Goal: Task Accomplishment & Management: Use online tool/utility

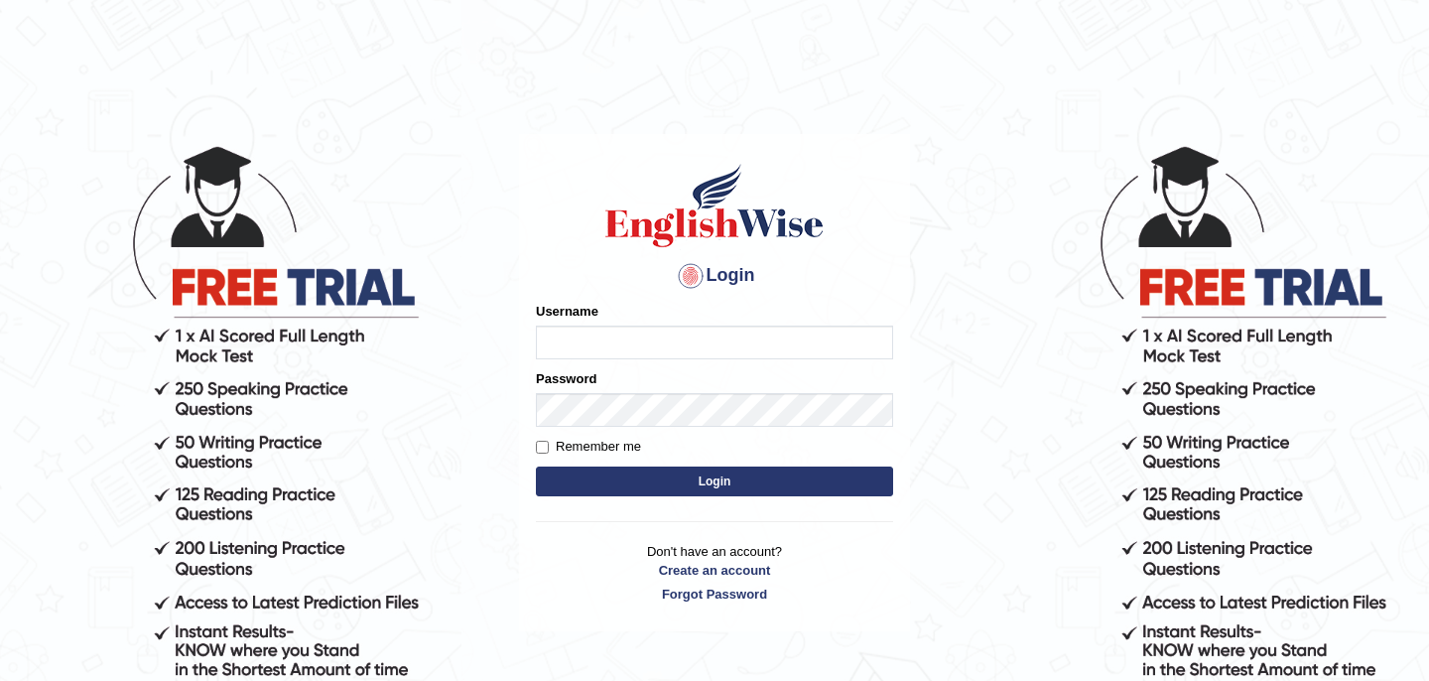
type input "bikramgurung_parramatta"
click at [682, 479] on button "Login" at bounding box center [714, 481] width 357 height 30
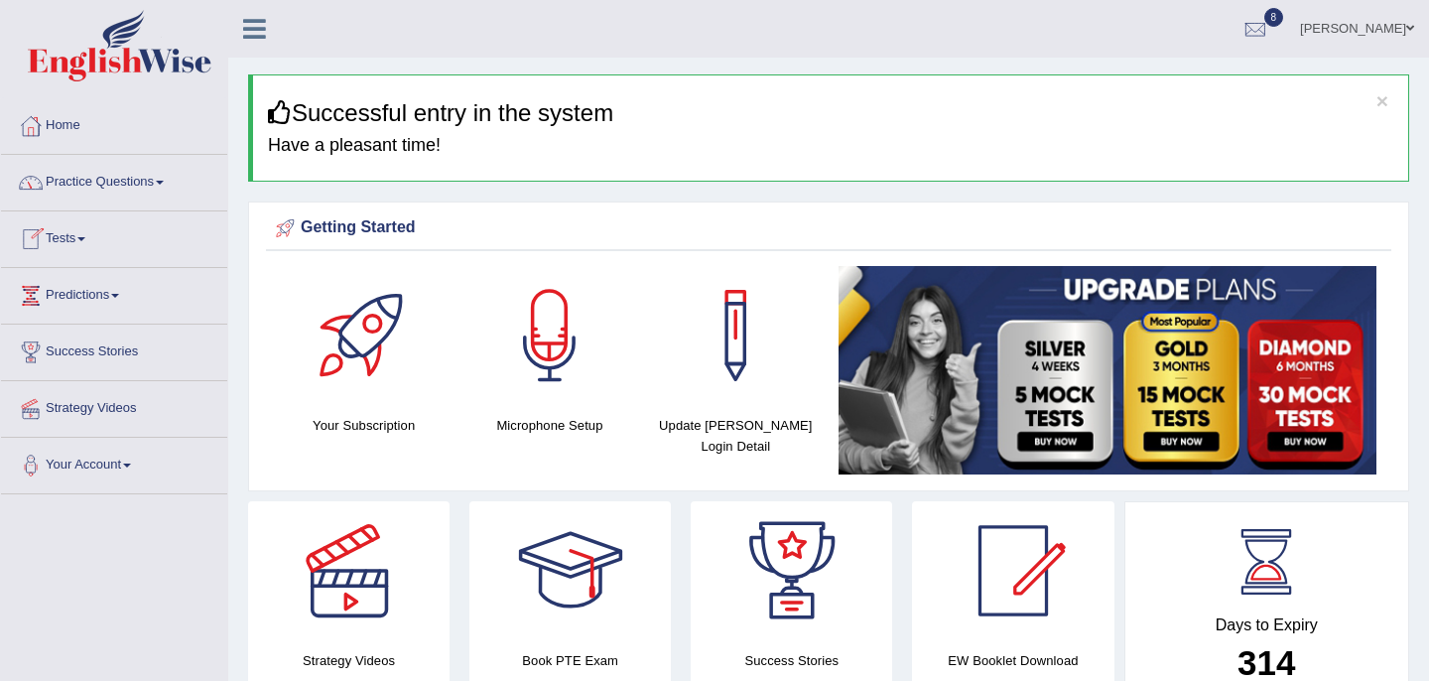
click at [78, 241] on link "Tests" at bounding box center [114, 236] width 226 height 50
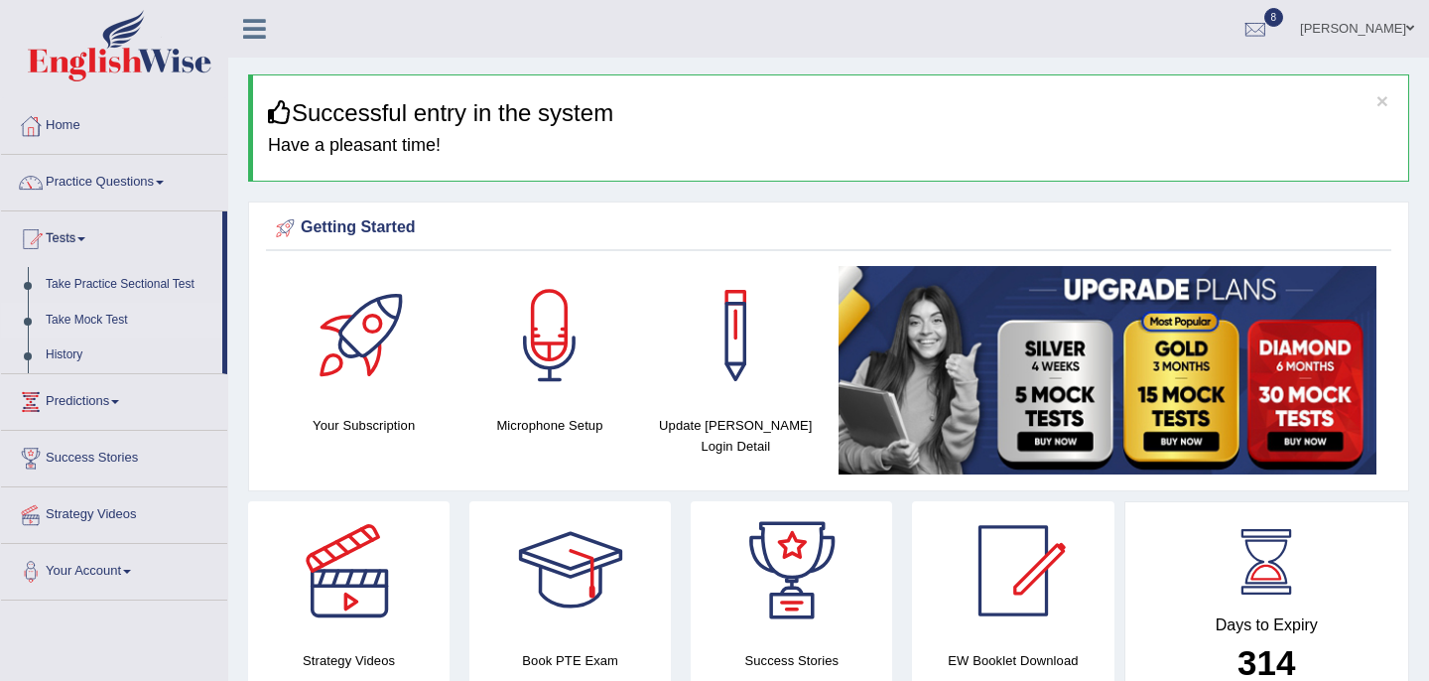
click at [99, 325] on link "Take Mock Test" at bounding box center [130, 321] width 186 height 36
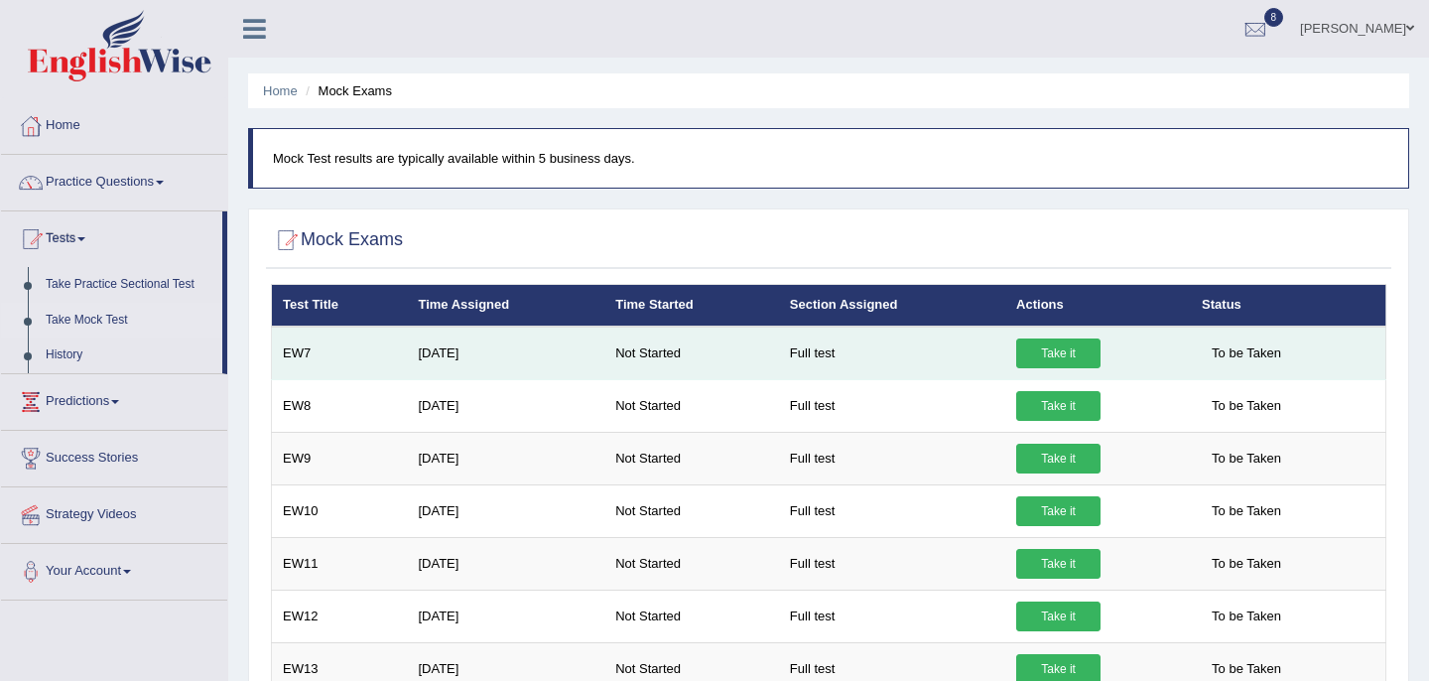
click at [1053, 354] on link "Take it" at bounding box center [1058, 353] width 84 height 30
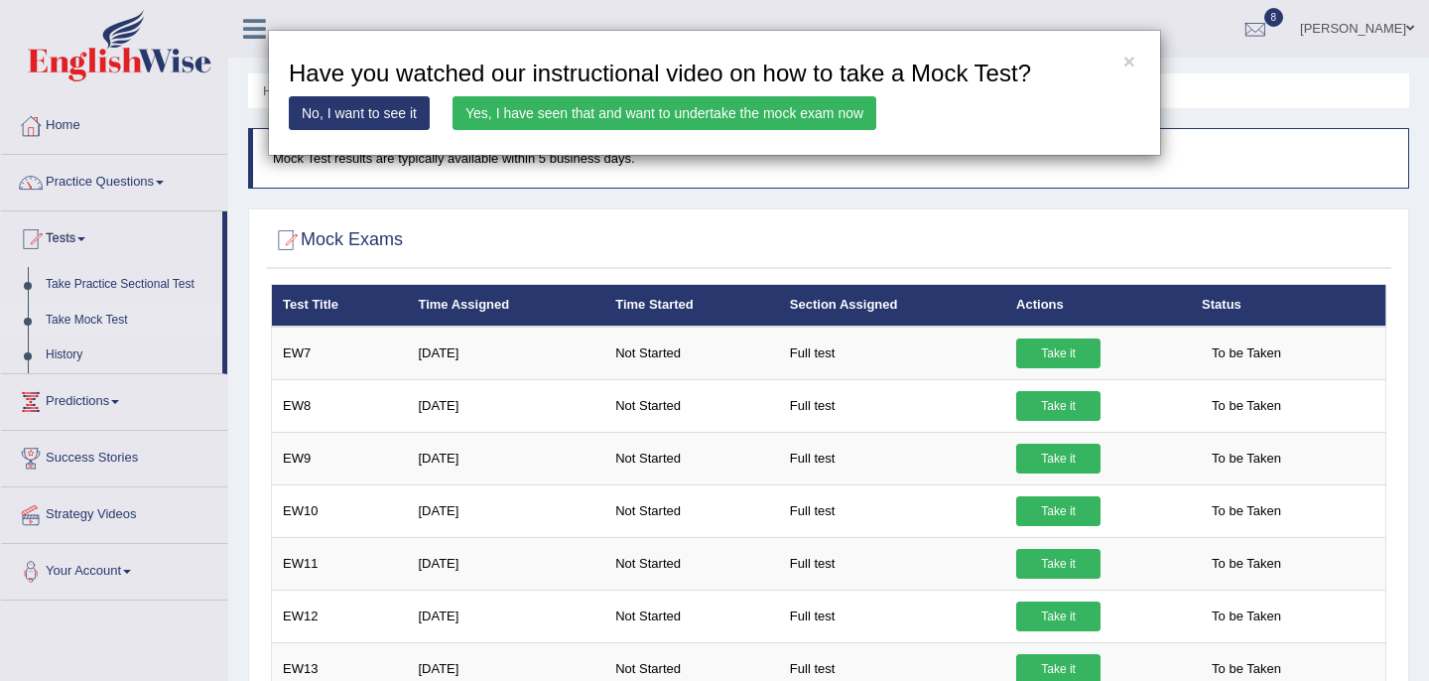
click at [708, 113] on link "Yes, I have seen that and want to undertake the mock exam now" at bounding box center [664, 113] width 424 height 34
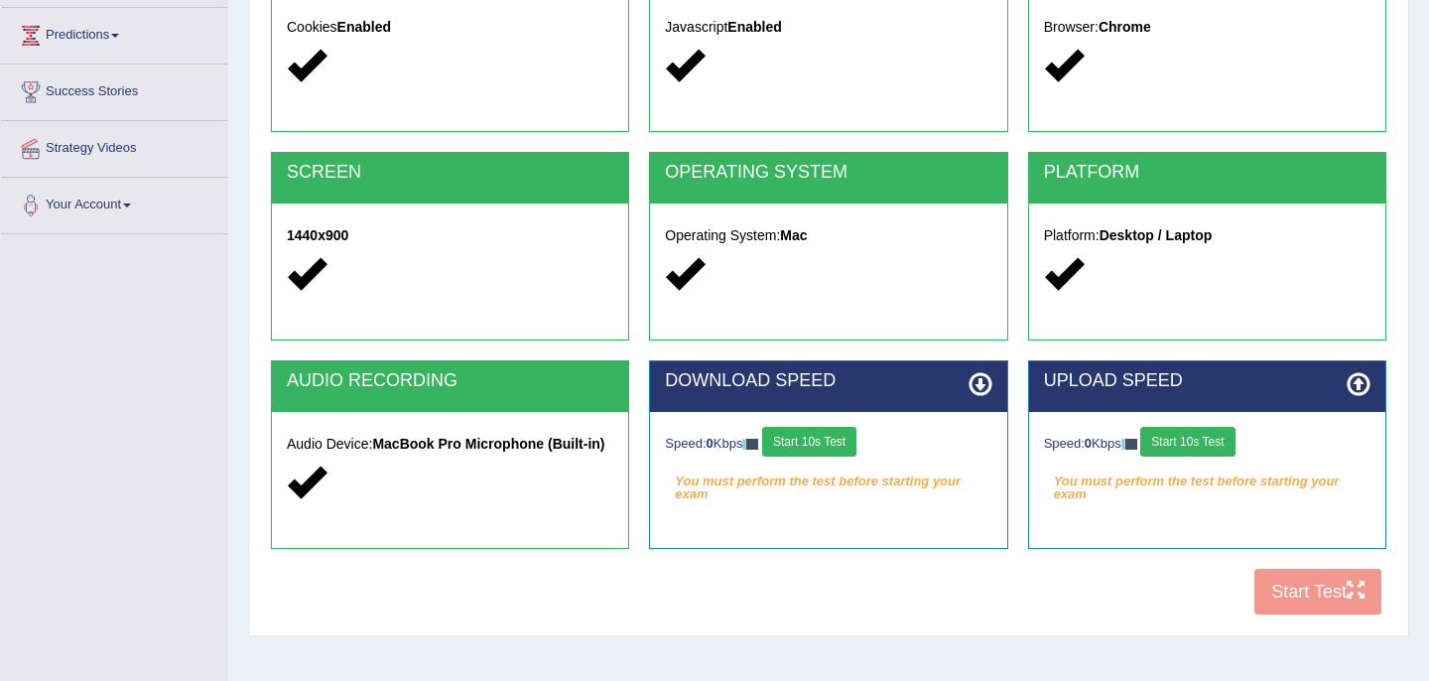
scroll to position [262, 0]
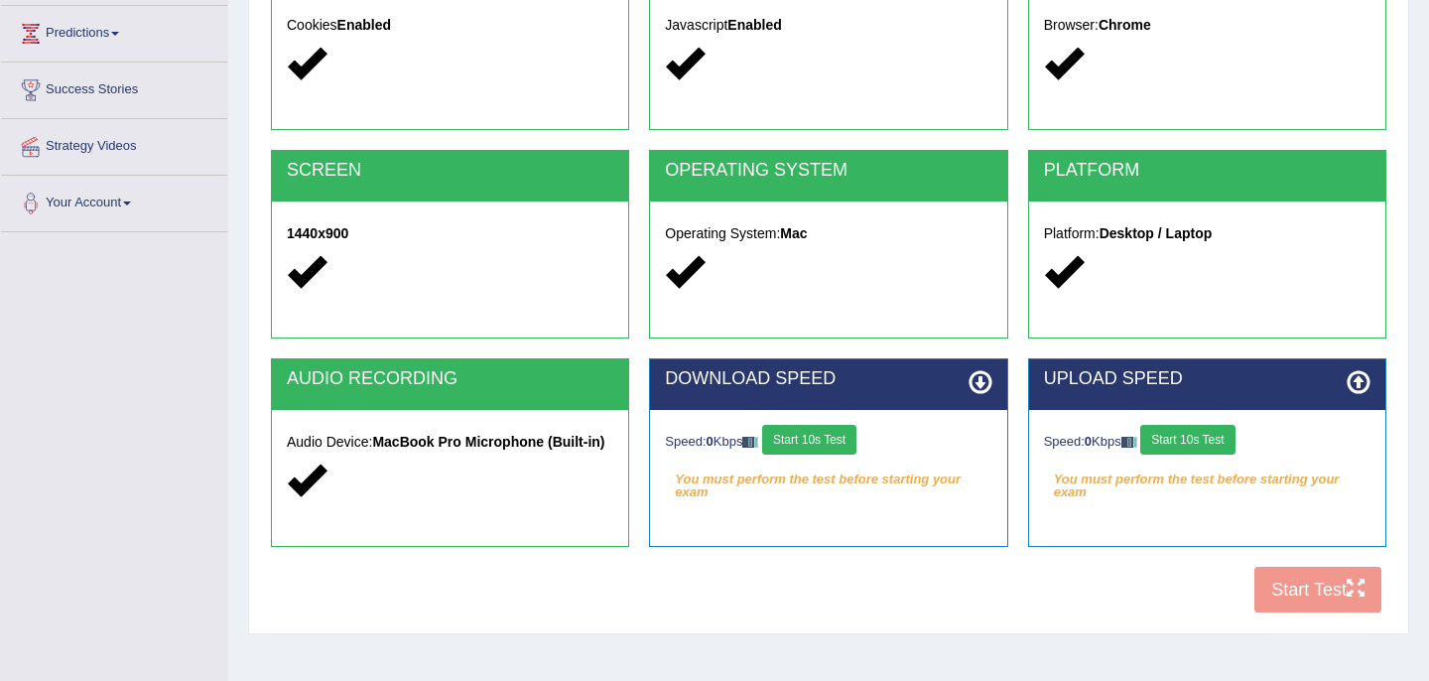
click at [809, 447] on button "Start 10s Test" at bounding box center [809, 440] width 94 height 30
click at [1201, 442] on button "Start 10s Test" at bounding box center [1187, 440] width 94 height 30
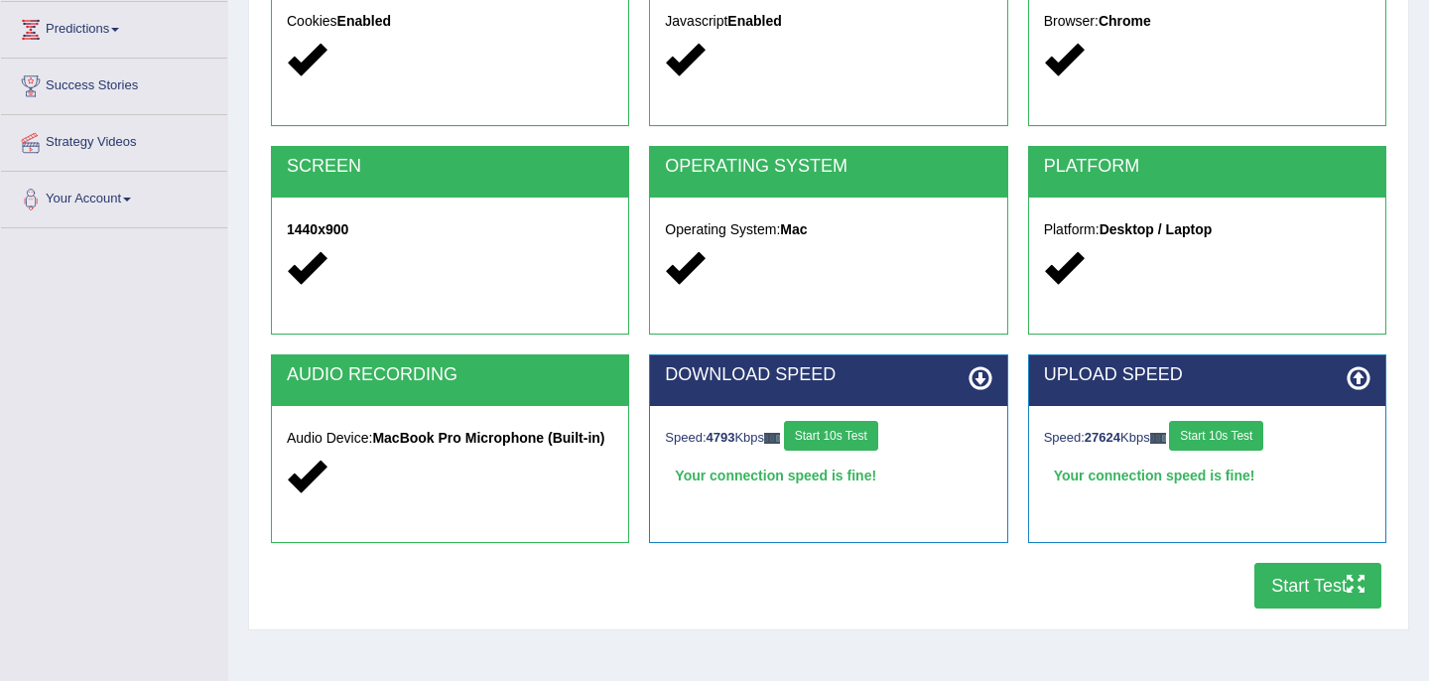
scroll to position [361, 0]
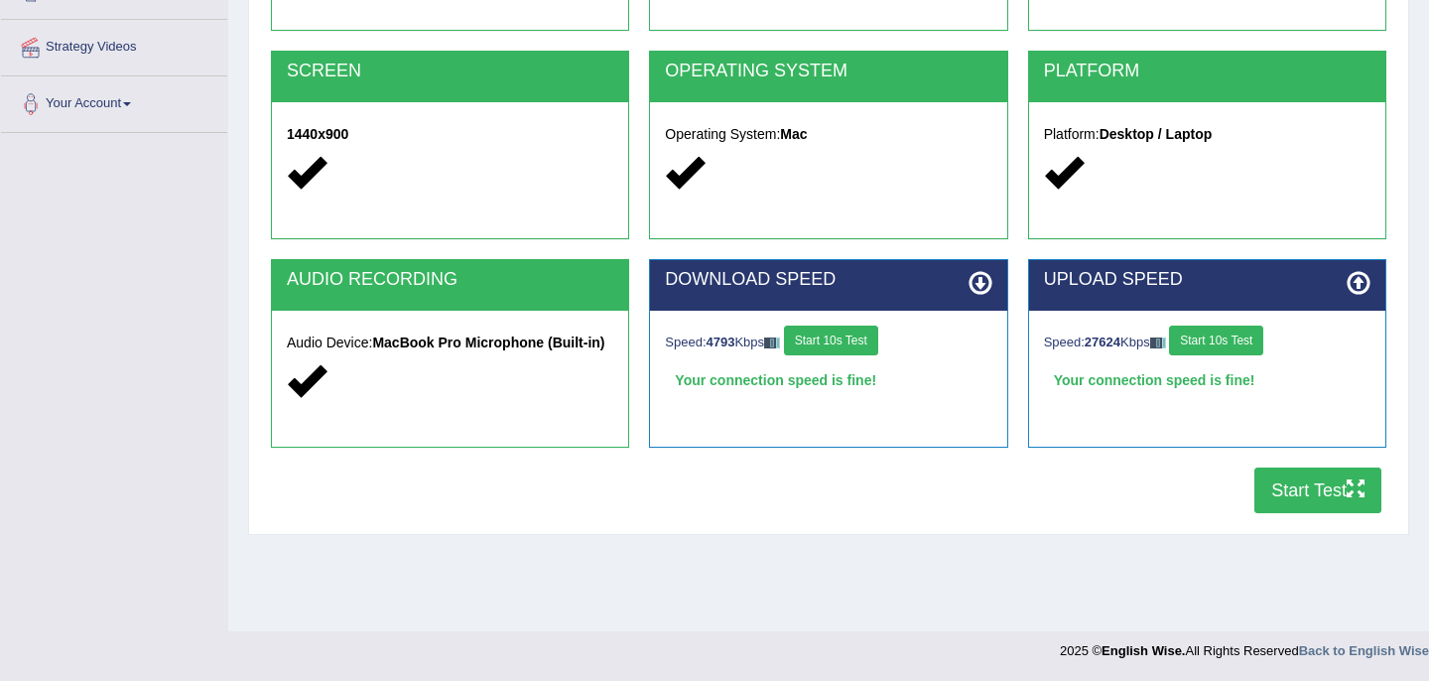
click at [1311, 489] on button "Start Test" at bounding box center [1317, 490] width 127 height 46
